Goal: Find specific page/section: Find specific page/section

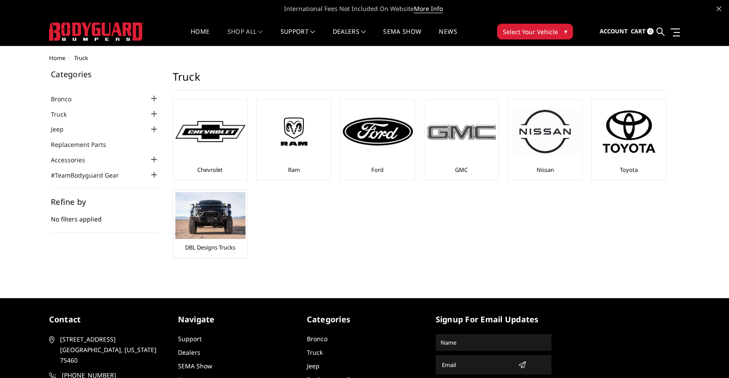
click at [458, 131] on img at bounding box center [461, 132] width 70 height 20
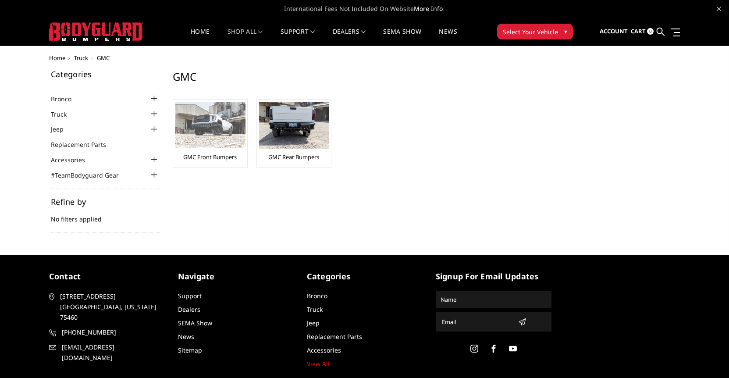
click at [207, 124] on img at bounding box center [210, 125] width 70 height 46
